Goal: Task Accomplishment & Management: Complete application form

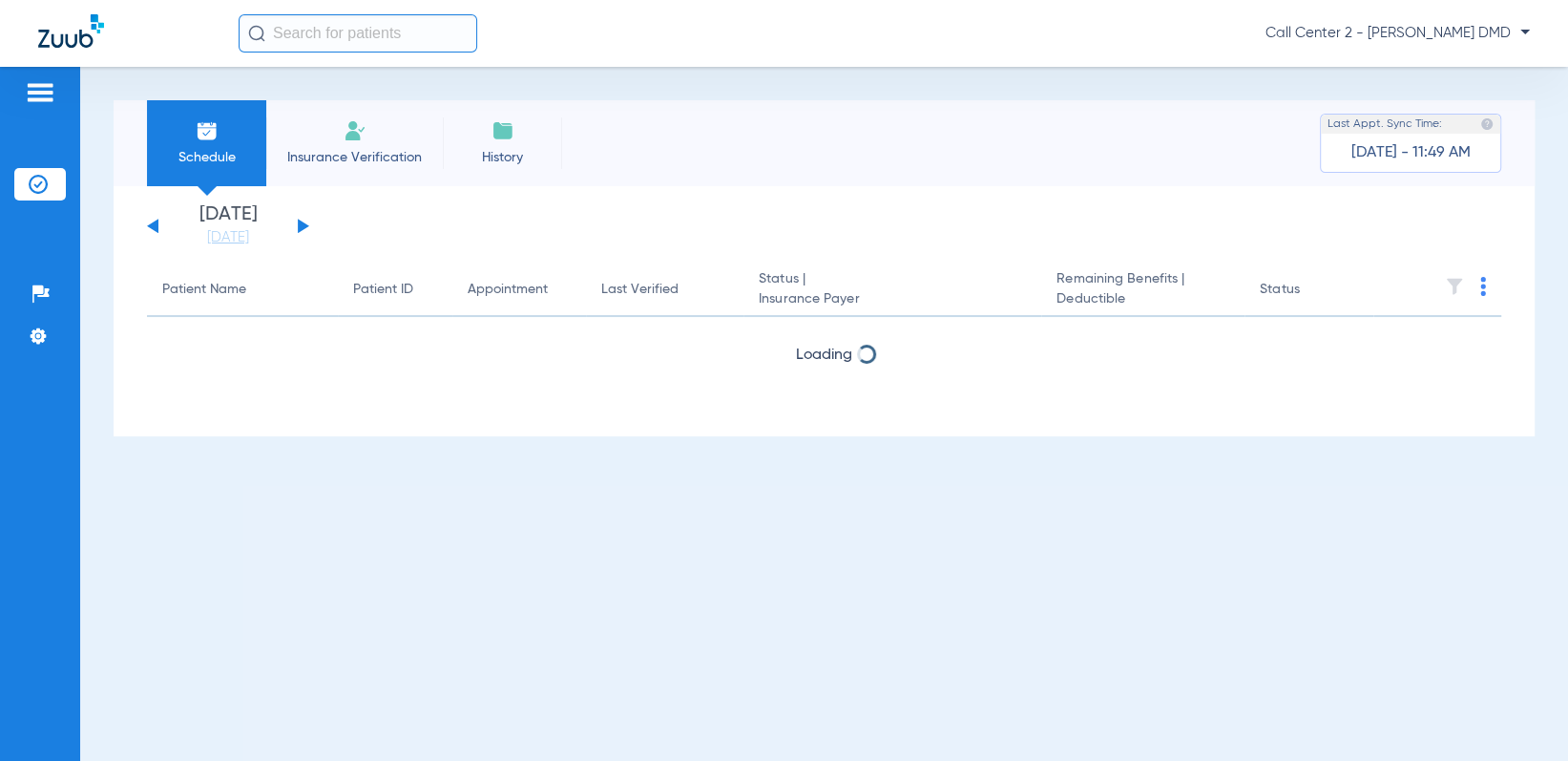
drag, startPoint x: 398, startPoint y: 143, endPoint x: 398, endPoint y: 165, distance: 22.0
click at [398, 142] on li "Insurance Verification" at bounding box center [355, 143] width 176 height 86
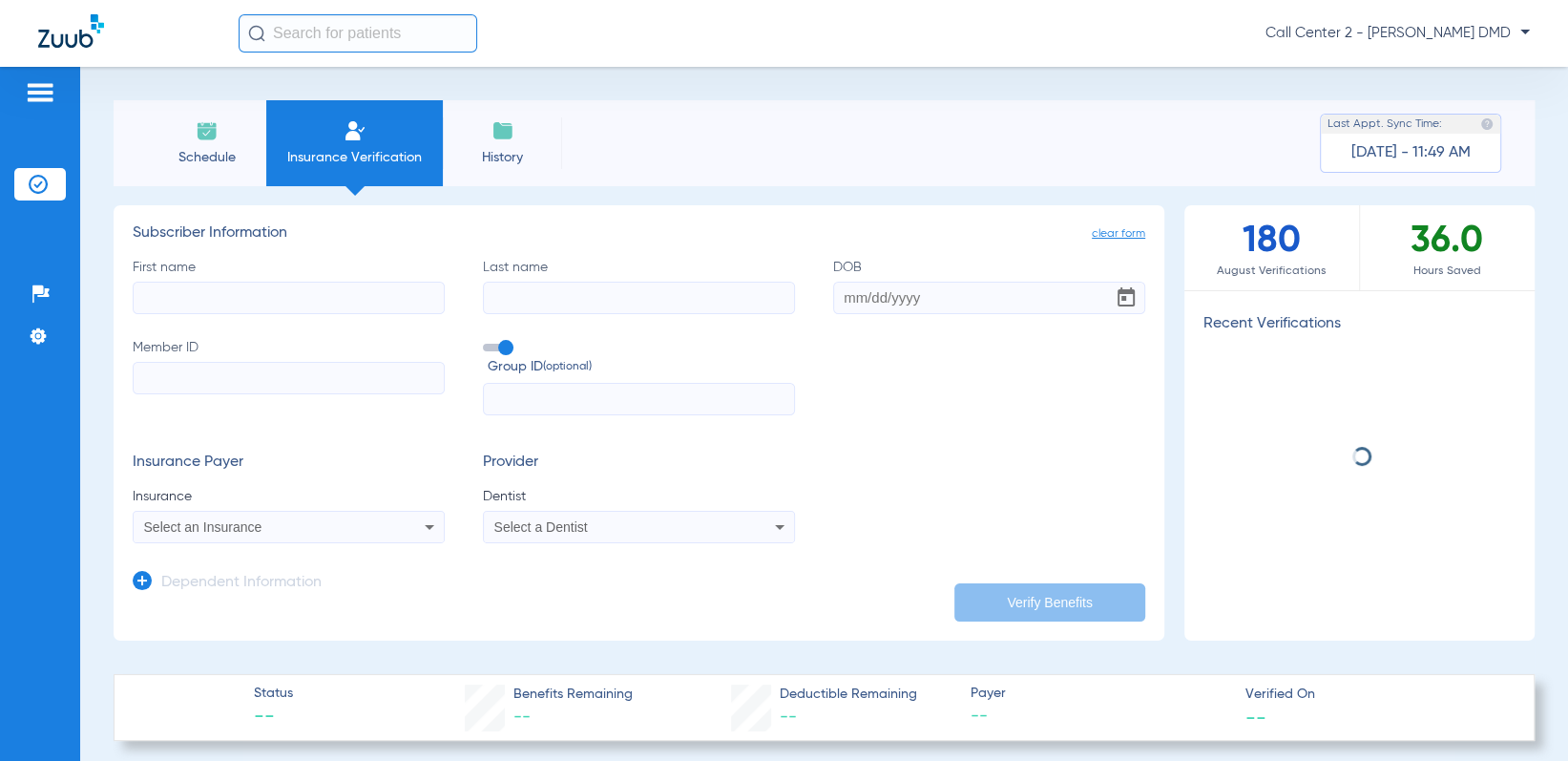
click at [389, 313] on label "First name" at bounding box center [289, 286] width 312 height 56
click at [389, 313] on input "First name" at bounding box center [289, 298] width 312 height 32
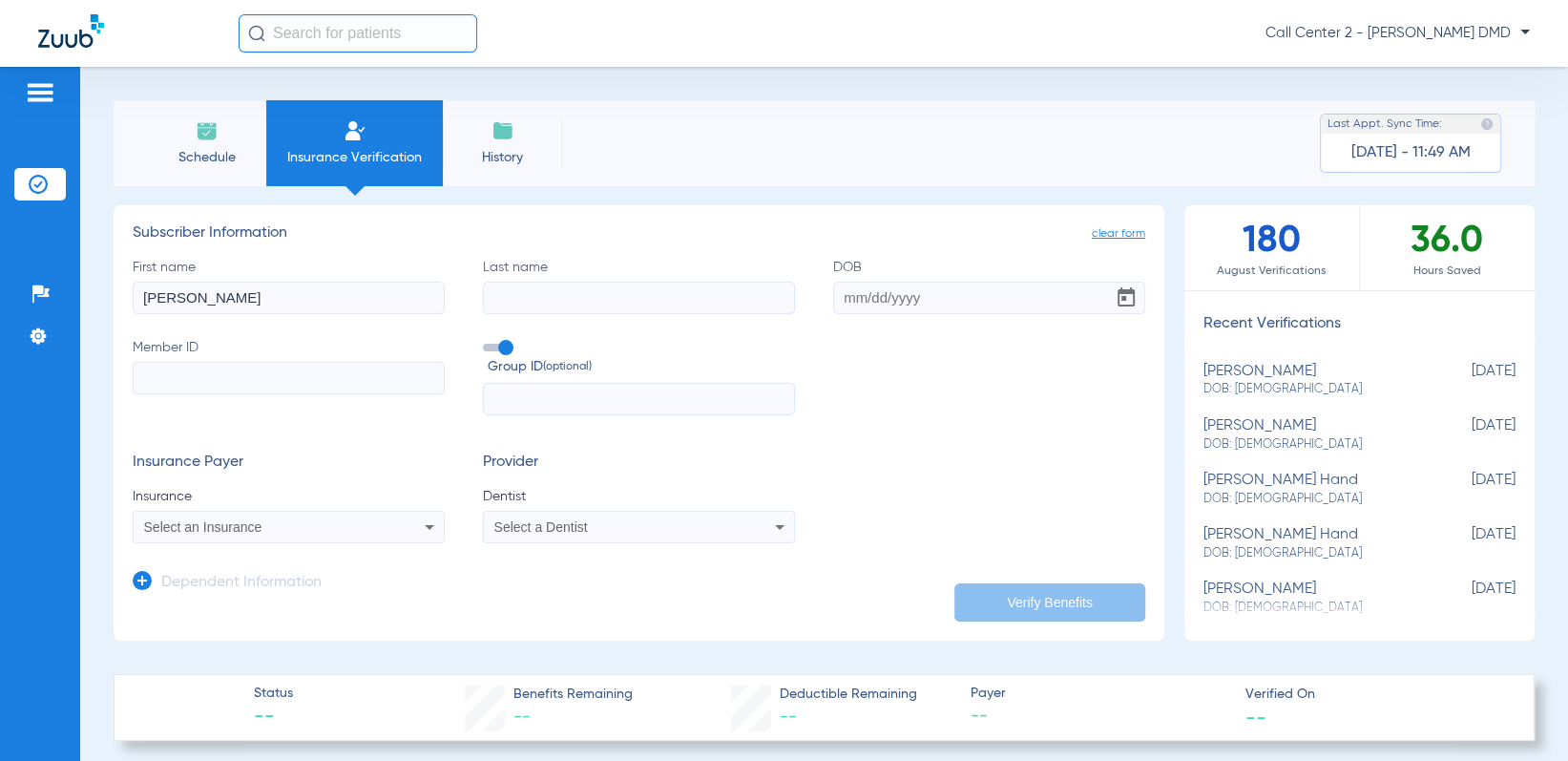
type input "[PERSON_NAME]"
click at [845, 303] on input "DOB" at bounding box center [989, 298] width 312 height 32
type input "[DATE]"
